Goal: Task Accomplishment & Management: Manage account settings

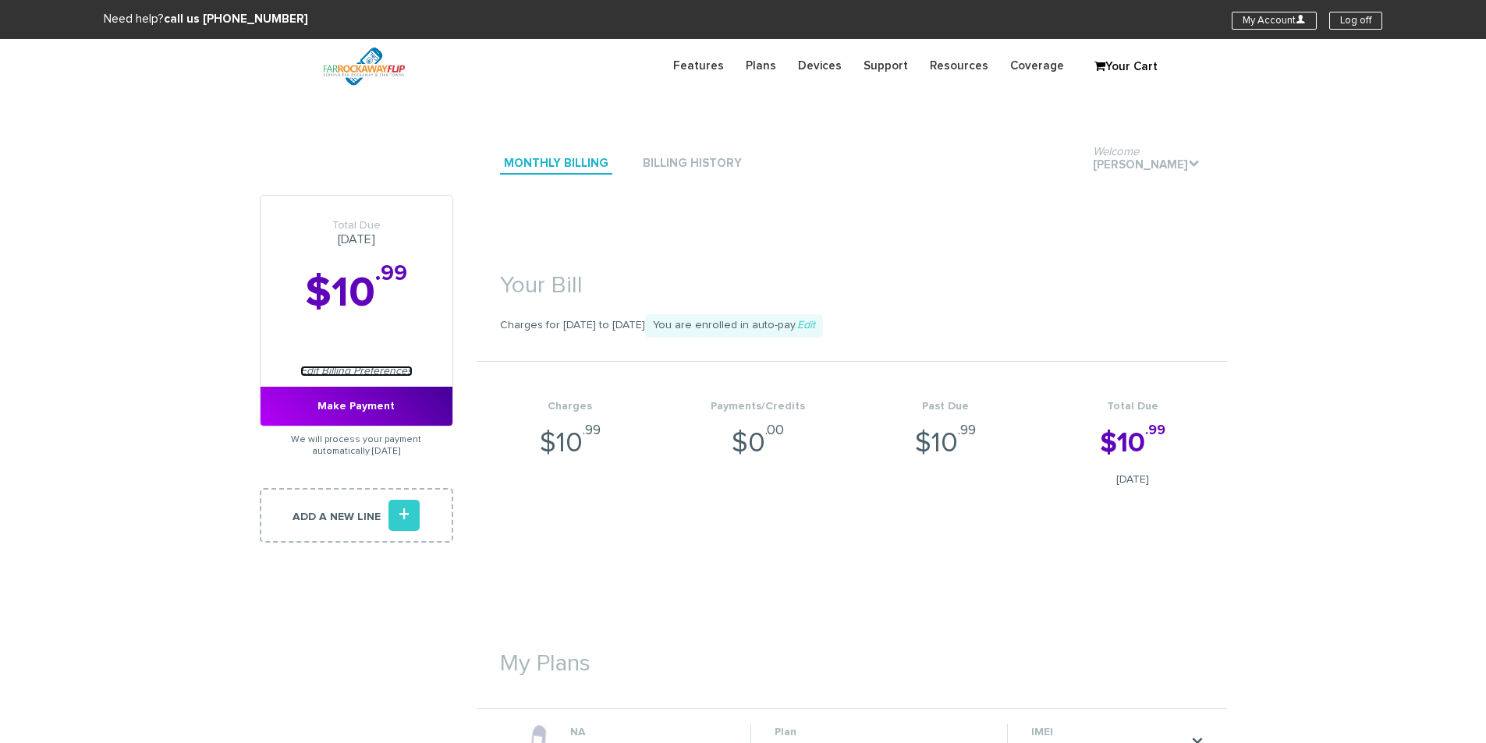
click at [406, 369] on link "Edit Billing Preferences" at bounding box center [356, 371] width 112 height 11
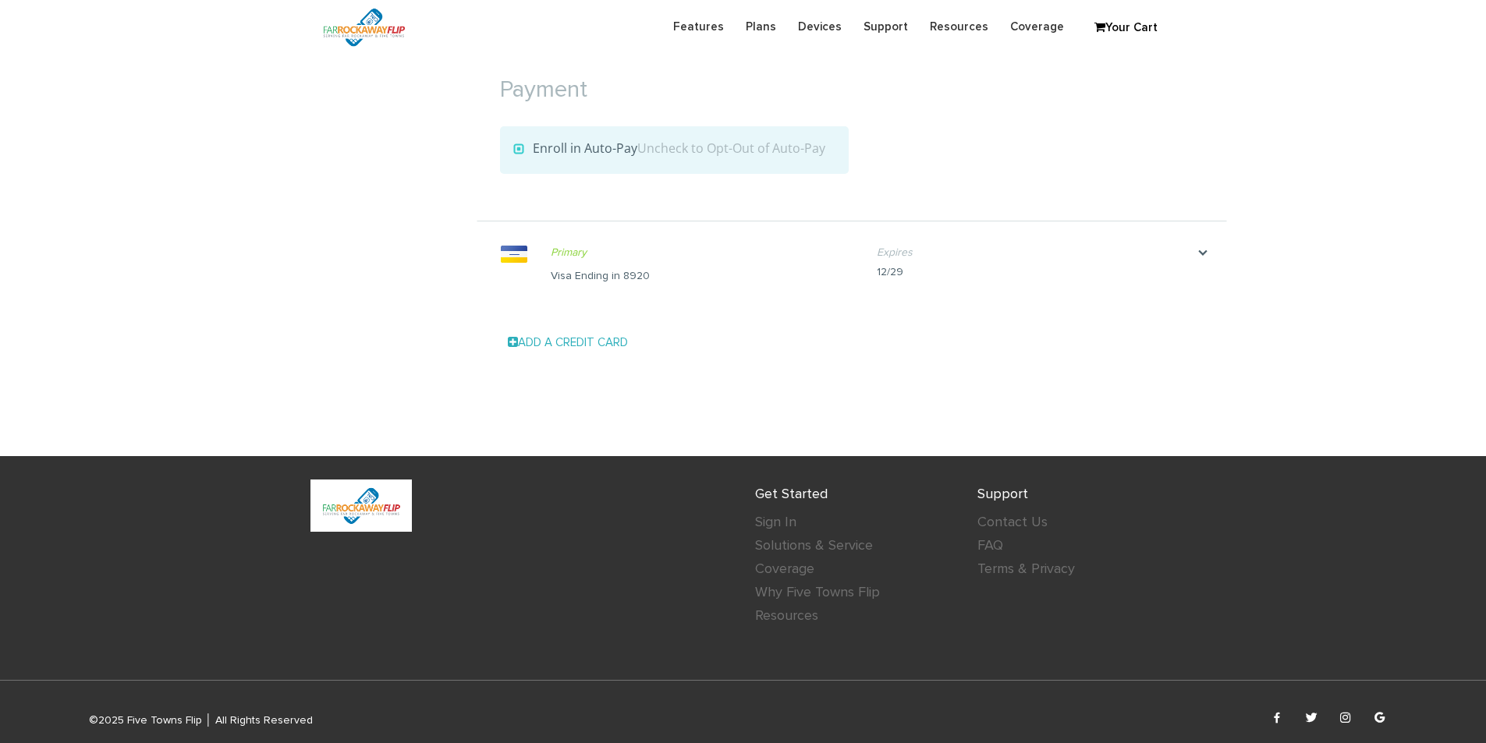
click at [586, 352] on div "Add a Credit Card Card Number Expiration Month Month 1 2 3 4 5 6 7 8 9 10 11 12…" at bounding box center [851, 343] width 750 height 55
click at [586, 346] on link "Add a Credit Card" at bounding box center [568, 343] width 120 height 12
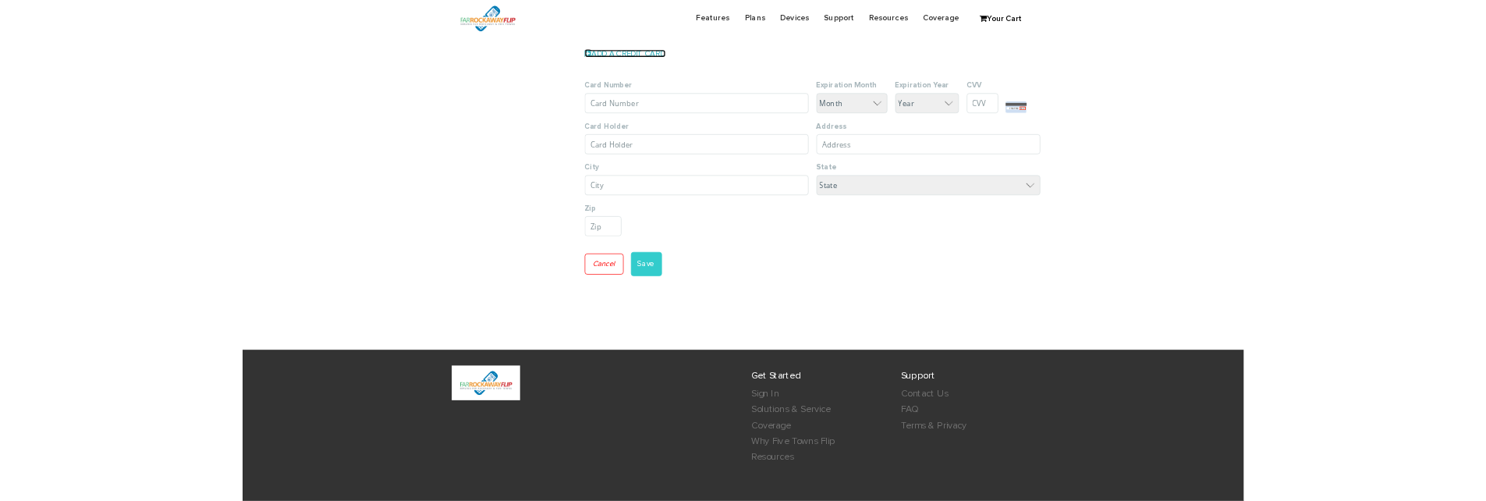
scroll to position [1983, 0]
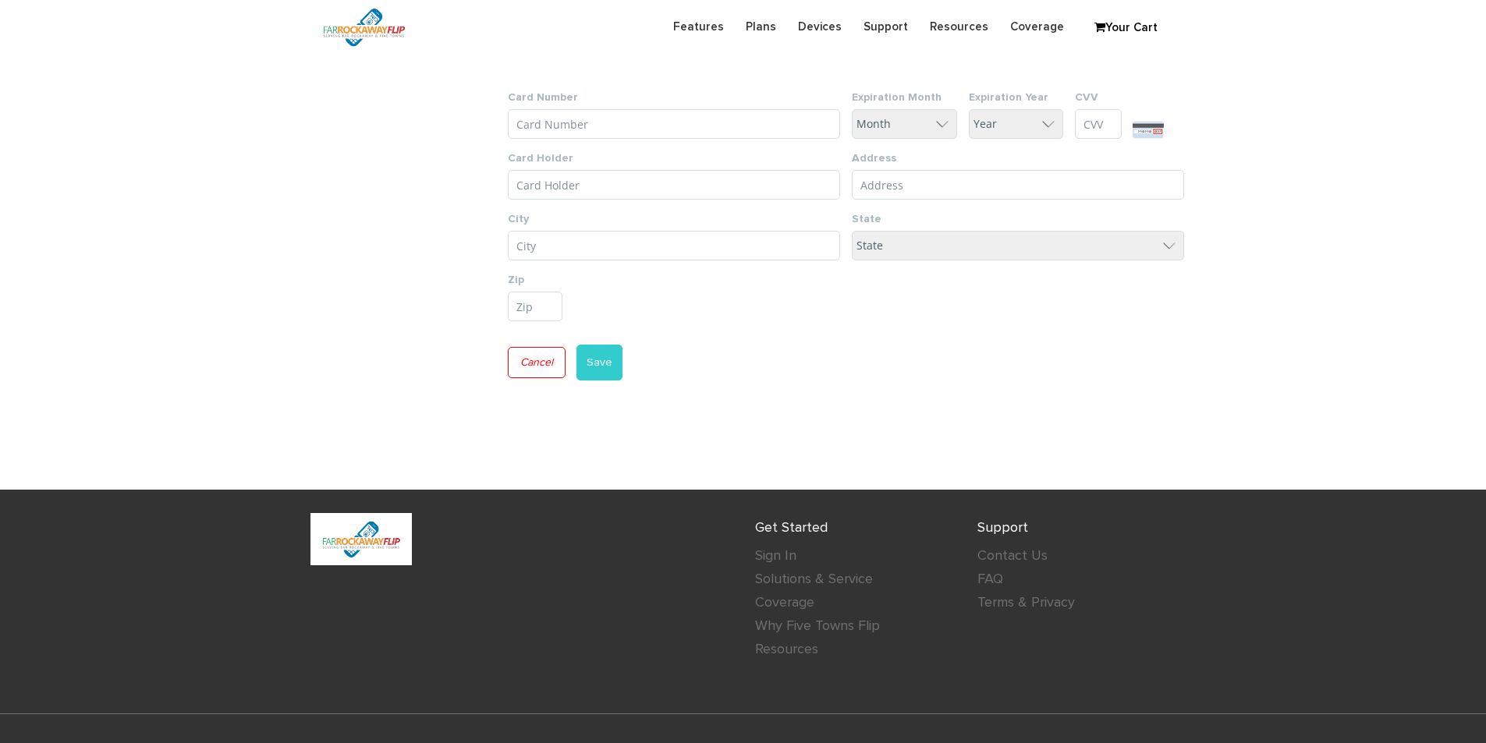
click at [572, 119] on input "Card Number" at bounding box center [674, 124] width 332 height 30
paste input "4147 2027 6155 3237"
type input "4147 2027 6155 3237"
click at [883, 121] on select "Month 1 2 3 4 5 6 7 8 9 10 11 12" at bounding box center [904, 124] width 105 height 30
select select "7"
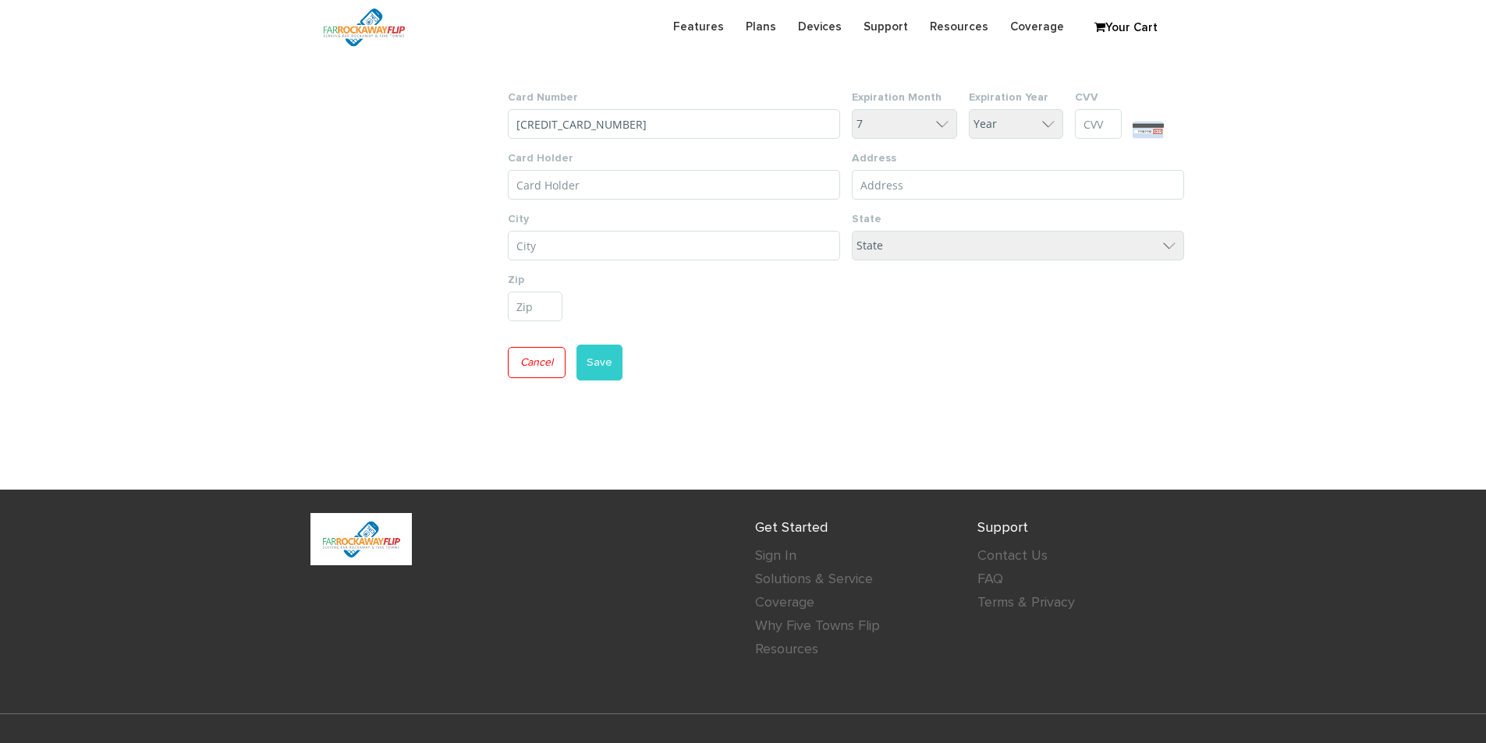
click at [852, 109] on select "Month 1 2 3 4 5 6 7 8 9 10 11 12" at bounding box center [904, 124] width 105 height 30
click at [1032, 115] on select "Year 25 26 27 28 29 30 31 32 33 34 35" at bounding box center [1016, 124] width 94 height 30
select select "30"
click at [969, 109] on select "Year 25 26 27 28 29 30 31 32 33 34 35" at bounding box center [1016, 124] width 94 height 30
click at [1090, 119] on input "CVV" at bounding box center [1098, 124] width 47 height 30
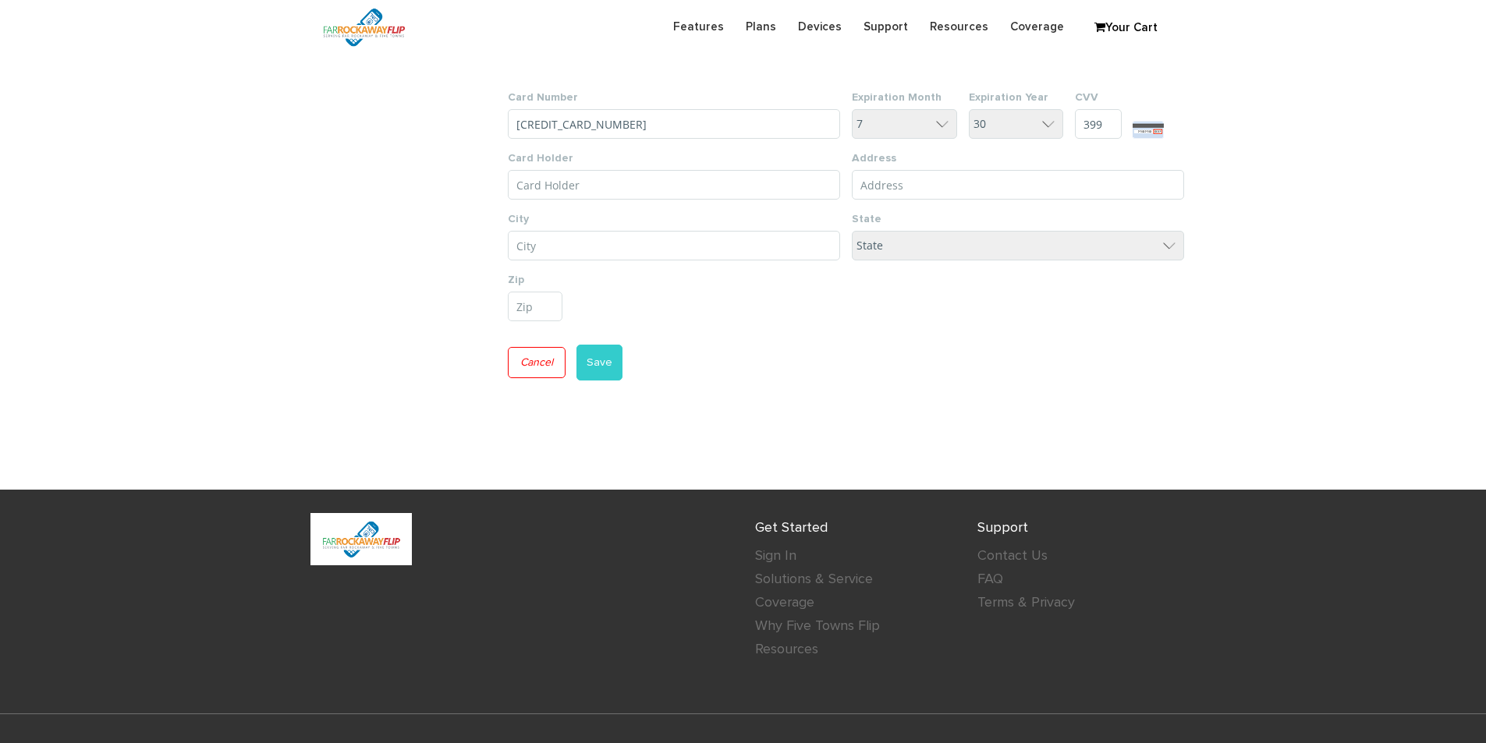
type input "399"
drag, startPoint x: 250, startPoint y: 195, endPoint x: 13, endPoint y: 183, distance: 236.6
click at [547, 191] on input "Card Holder" at bounding box center [674, 185] width 332 height 30
paste input "Dena lifchetz"
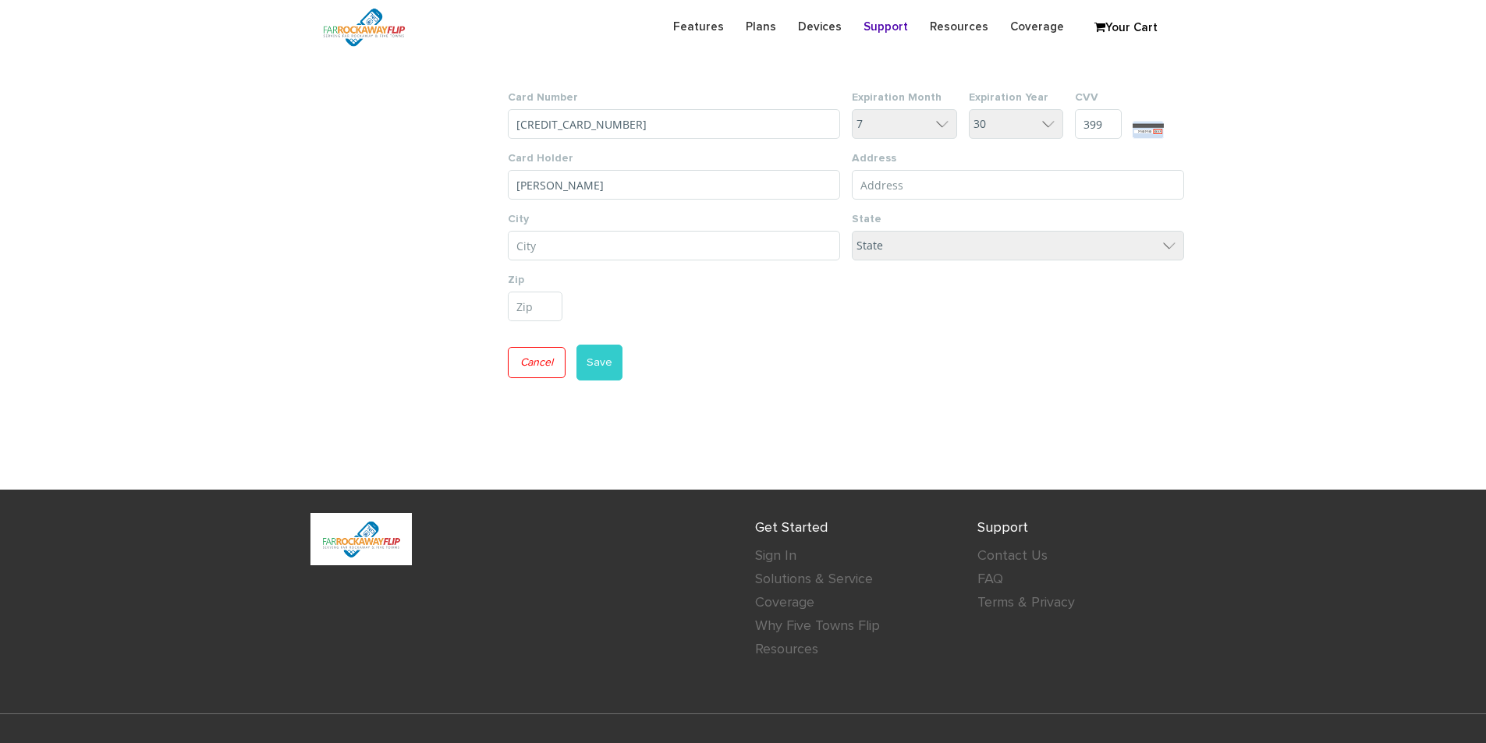
type input "Dena lifchetz"
drag, startPoint x: 930, startPoint y: 183, endPoint x: 1088, endPoint y: 73, distance: 192.6
click at [930, 183] on input "Address Line 1*" at bounding box center [1018, 185] width 332 height 30
paste input "[STREET_ADDRESS]"
type input "[STREET_ADDRESS]"
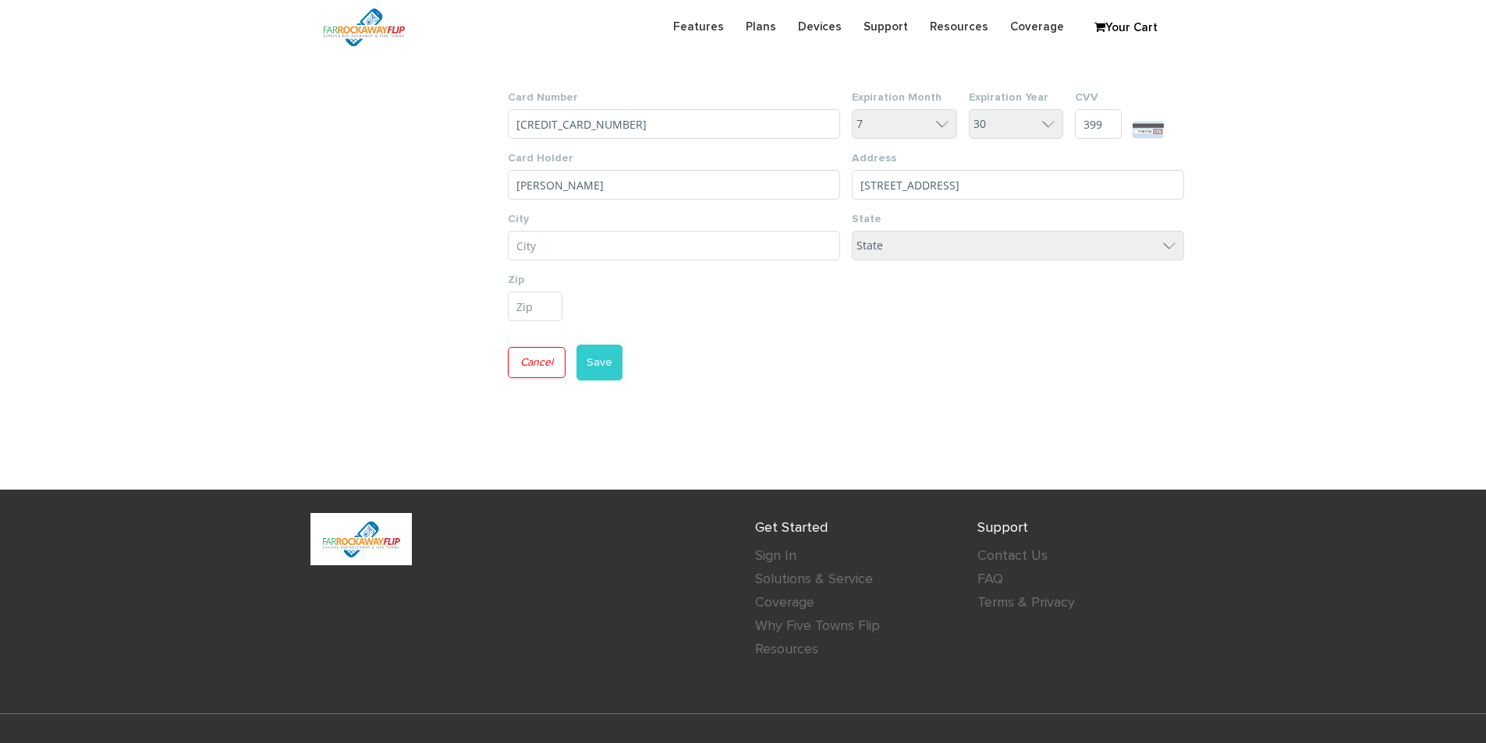
click at [594, 235] on input "City*" at bounding box center [674, 246] width 332 height 30
paste input "[GEOGRAPHIC_DATA]"
type input "[GEOGRAPHIC_DATA]"
click at [901, 252] on select "State District of Columbia Alabama Alaska Arizona Arkansas California Colorado …" at bounding box center [1018, 246] width 332 height 30
select select "NY"
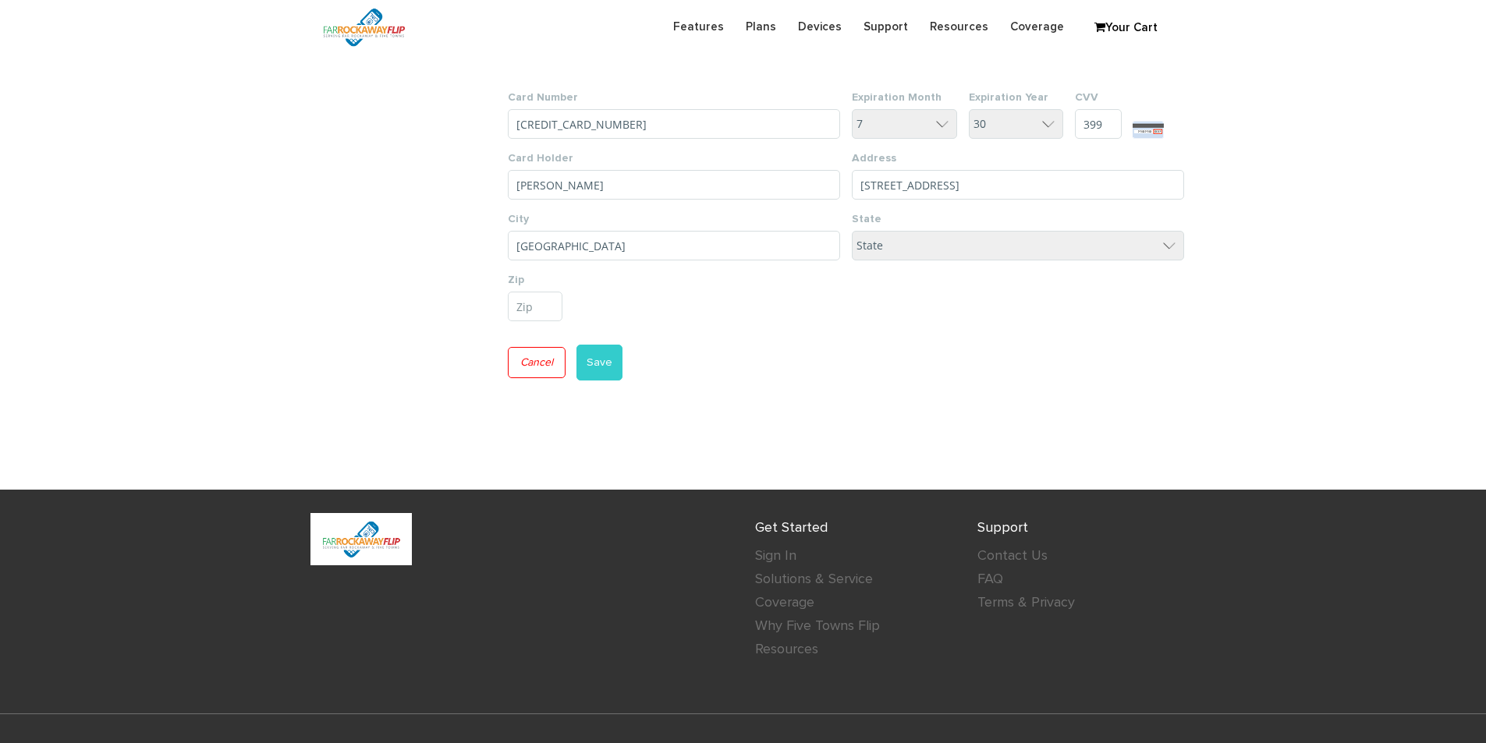
click at [852, 231] on select "State District of Columbia Alabama Alaska Arizona Arkansas California Colorado …" at bounding box center [1018, 246] width 332 height 30
click at [589, 242] on input "[GEOGRAPHIC_DATA]" at bounding box center [674, 246] width 332 height 30
click at [524, 299] on input "Postal/Zip code" at bounding box center [535, 307] width 55 height 30
paste input "11210"
type input "11210"
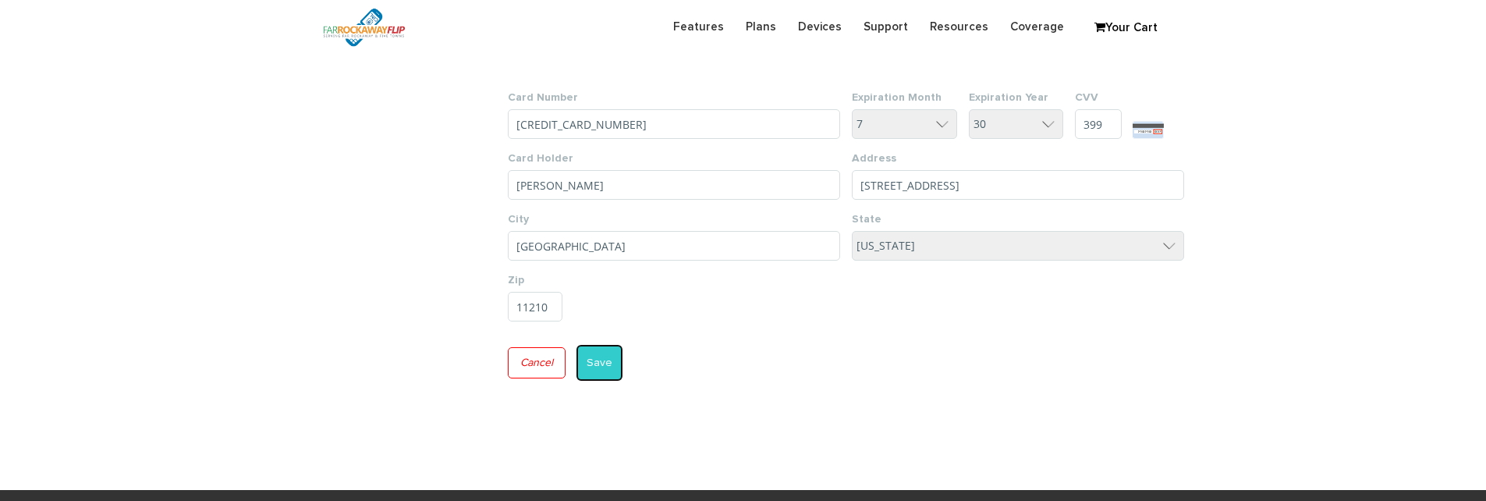
click at [596, 360] on button "Save" at bounding box center [599, 363] width 46 height 36
